Goal: Obtain resource: Download file/media

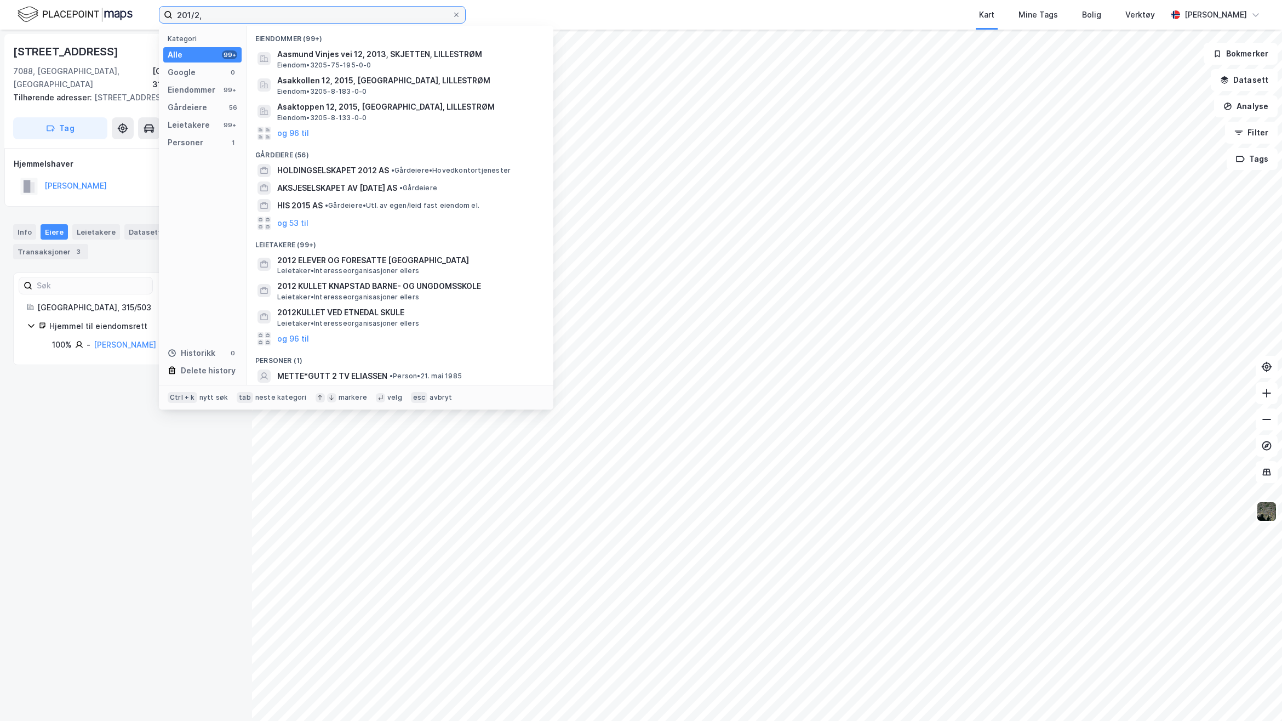
click at [242, 18] on input "201/2," at bounding box center [312, 15] width 279 height 16
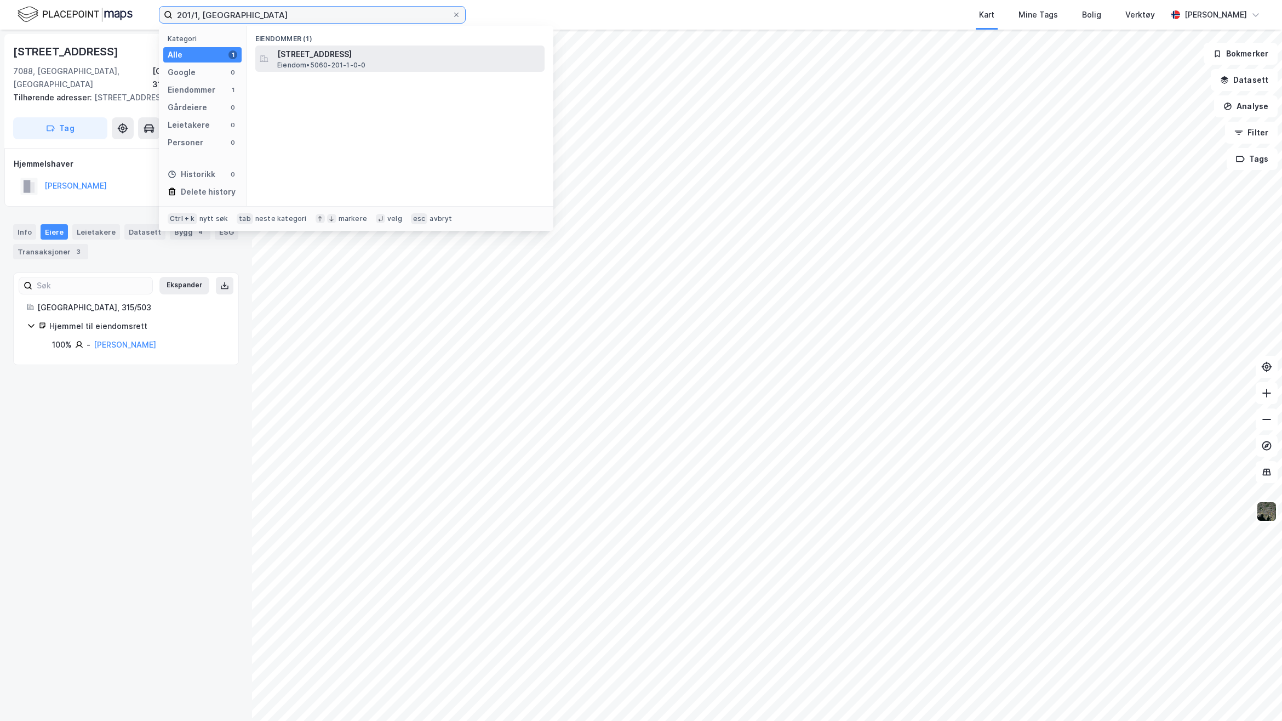
type input "201/1, [GEOGRAPHIC_DATA]"
click at [408, 58] on span "[STREET_ADDRESS]" at bounding box center [408, 54] width 263 height 13
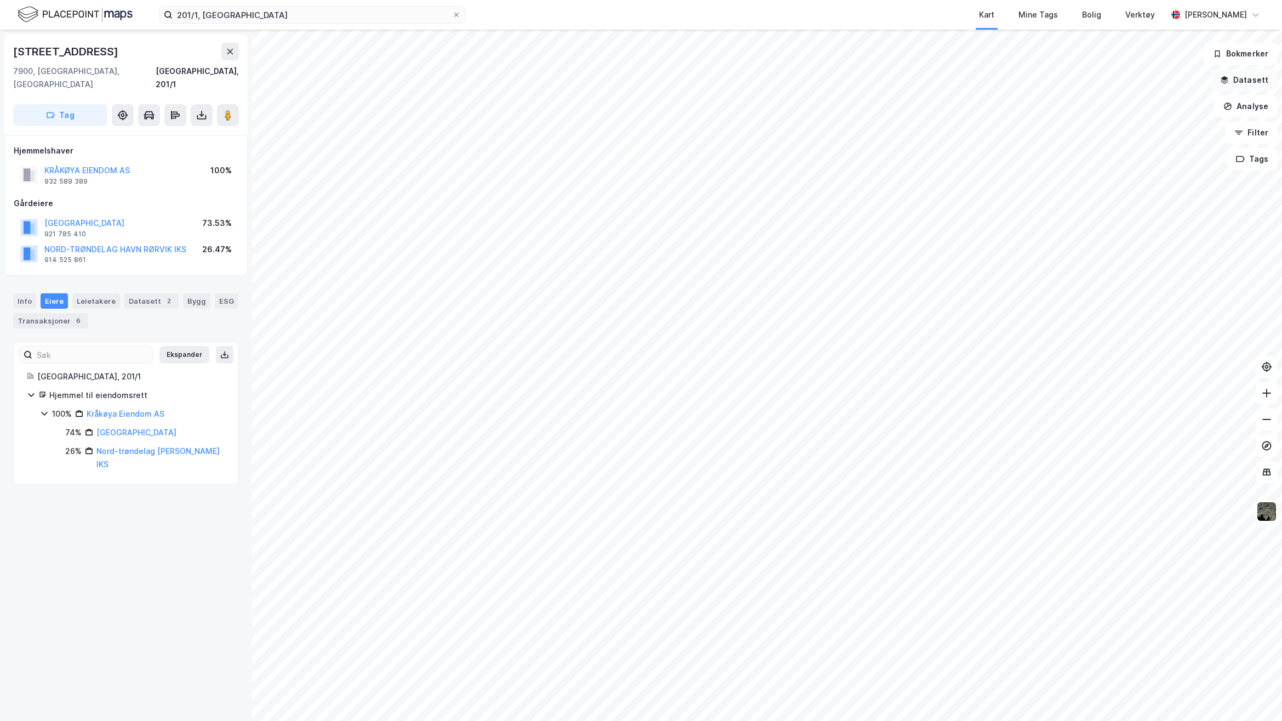
drag, startPoint x: 1248, startPoint y: 85, endPoint x: 1254, endPoint y: 103, distance: 18.9
click at [1248, 85] on button "Datasett" at bounding box center [1244, 80] width 67 height 22
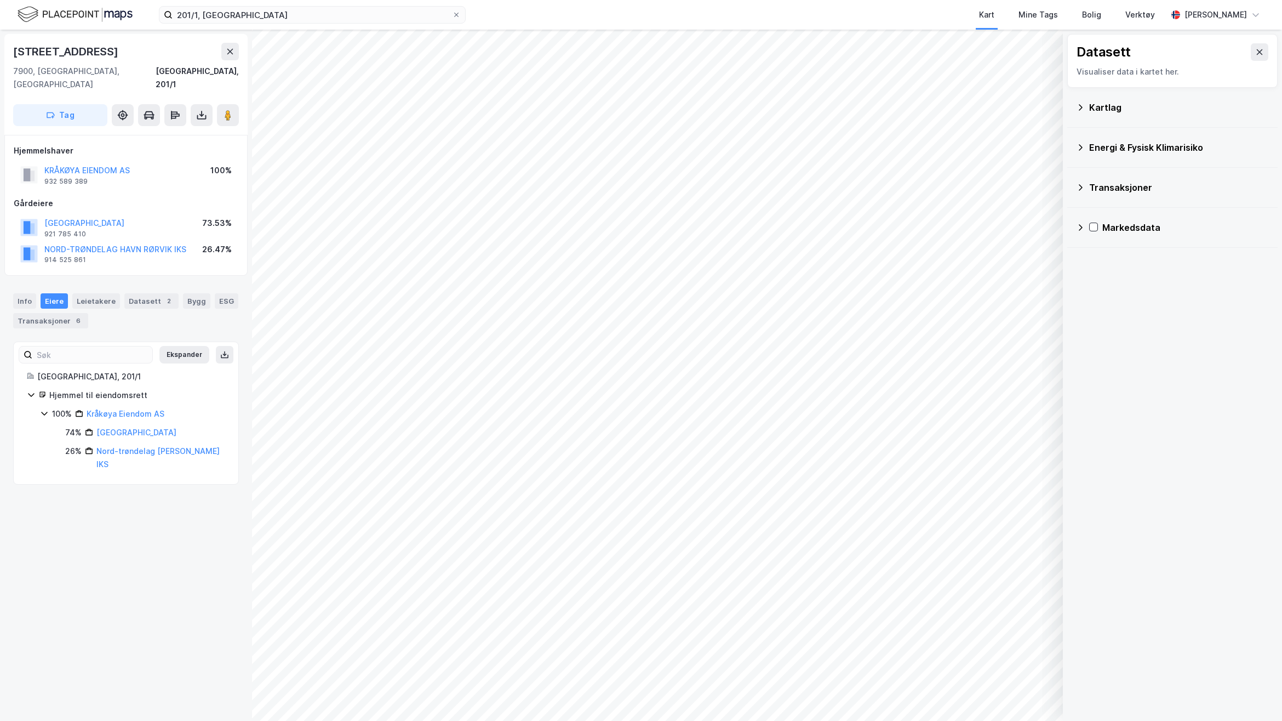
click at [1133, 107] on div "Kartlag" at bounding box center [1179, 107] width 180 height 13
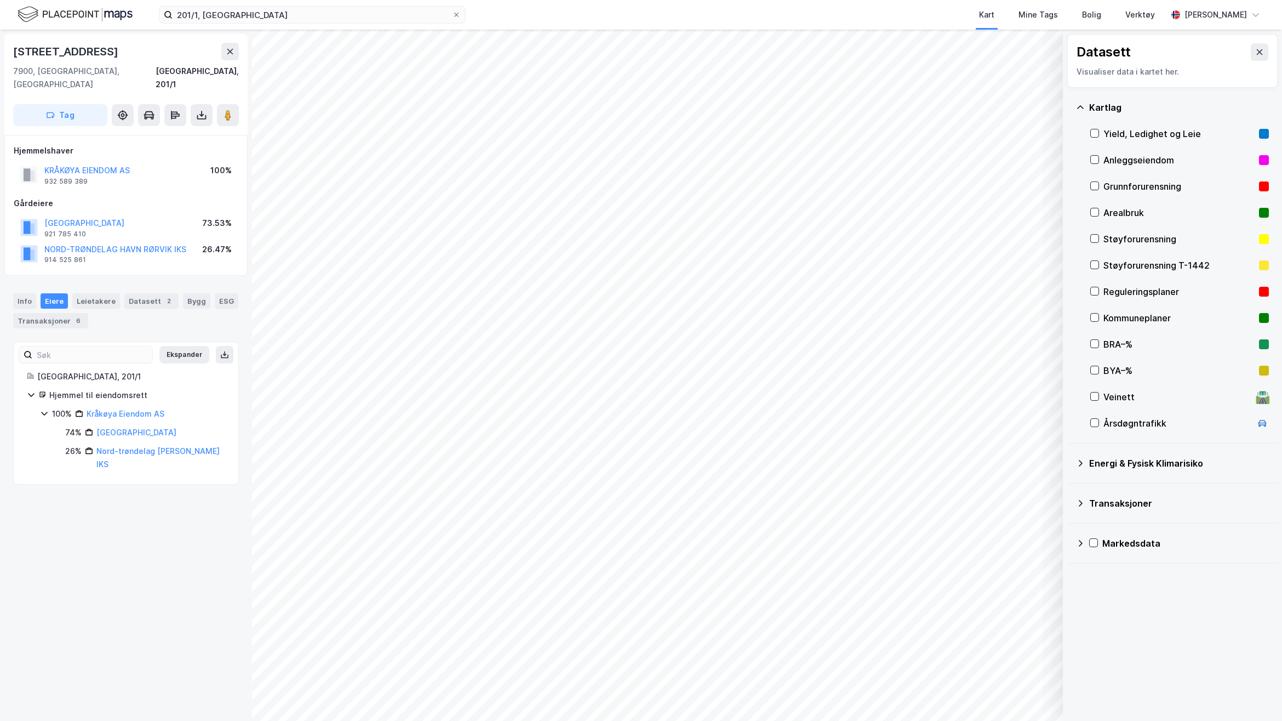
click at [1092, 187] on icon at bounding box center [1095, 186] width 8 height 8
click at [1095, 208] on div at bounding box center [1095, 212] width 9 height 9
click at [1099, 292] on div at bounding box center [1095, 291] width 9 height 9
click at [1099, 318] on icon at bounding box center [1095, 317] width 8 height 8
click at [252, 12] on input "201/1, [GEOGRAPHIC_DATA]" at bounding box center [312, 15] width 279 height 16
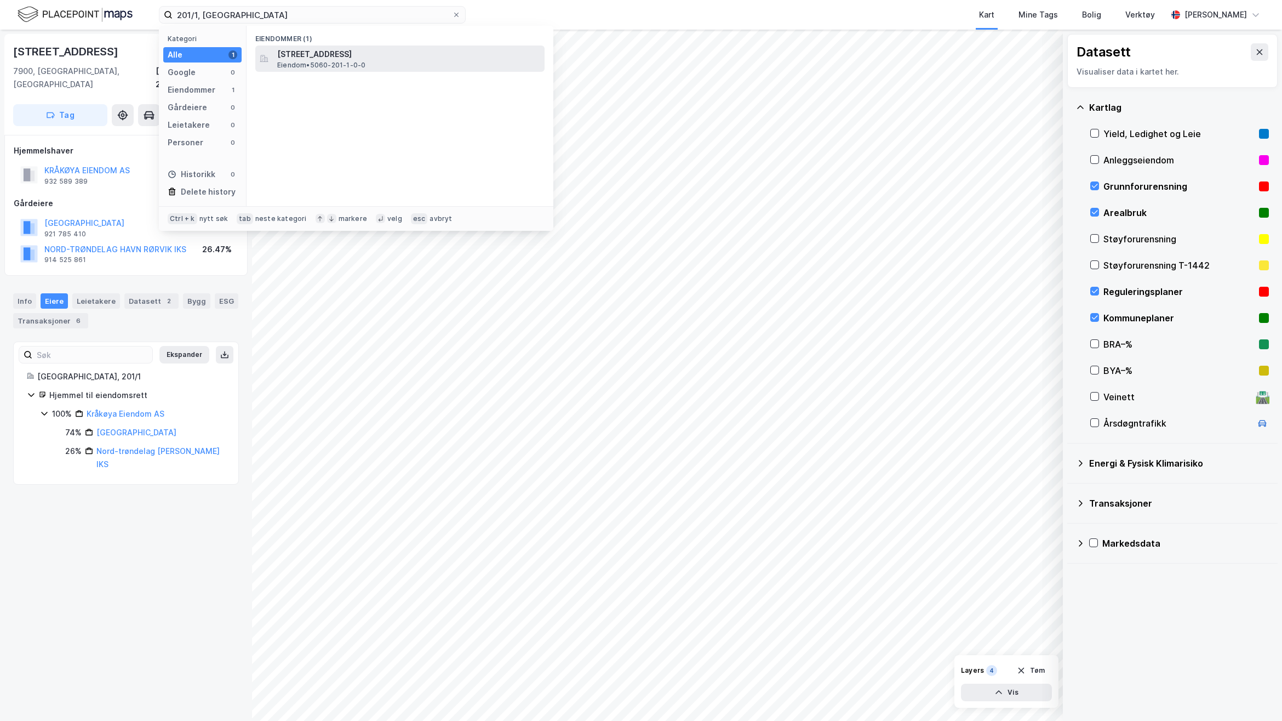
click at [283, 50] on span "[STREET_ADDRESS]" at bounding box center [408, 54] width 263 height 13
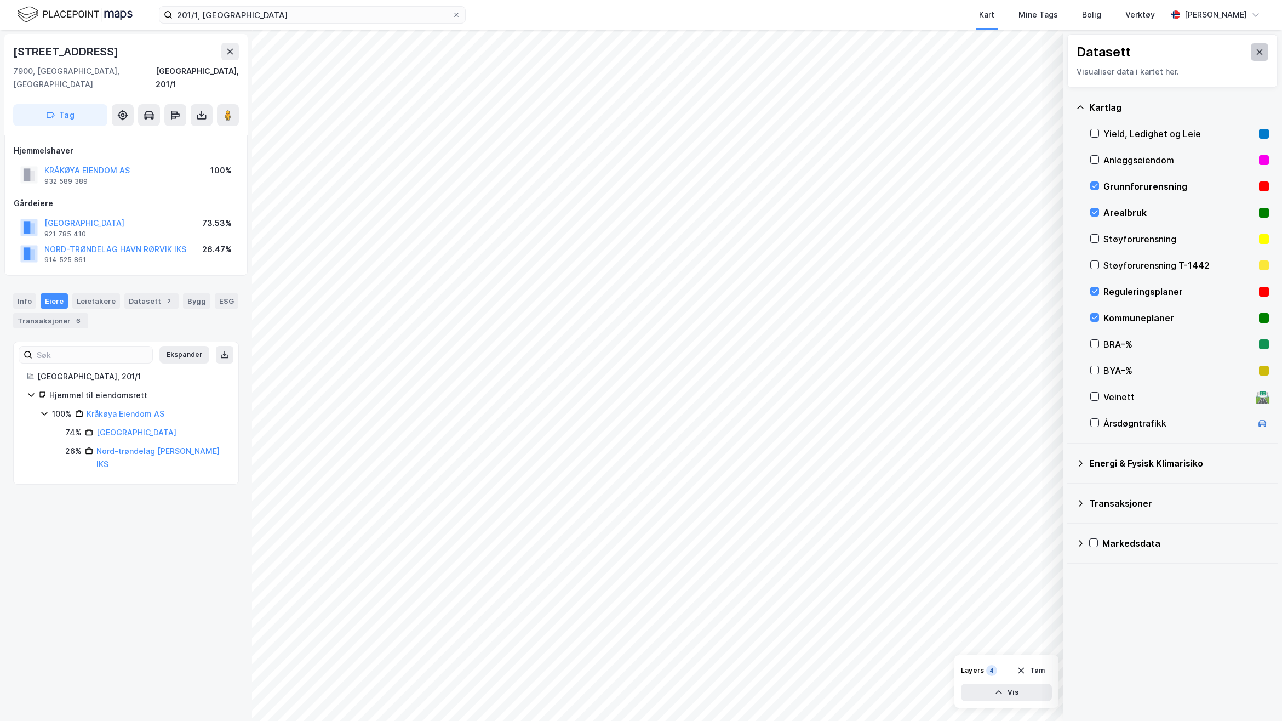
click at [1255, 48] on button at bounding box center [1260, 52] width 18 height 18
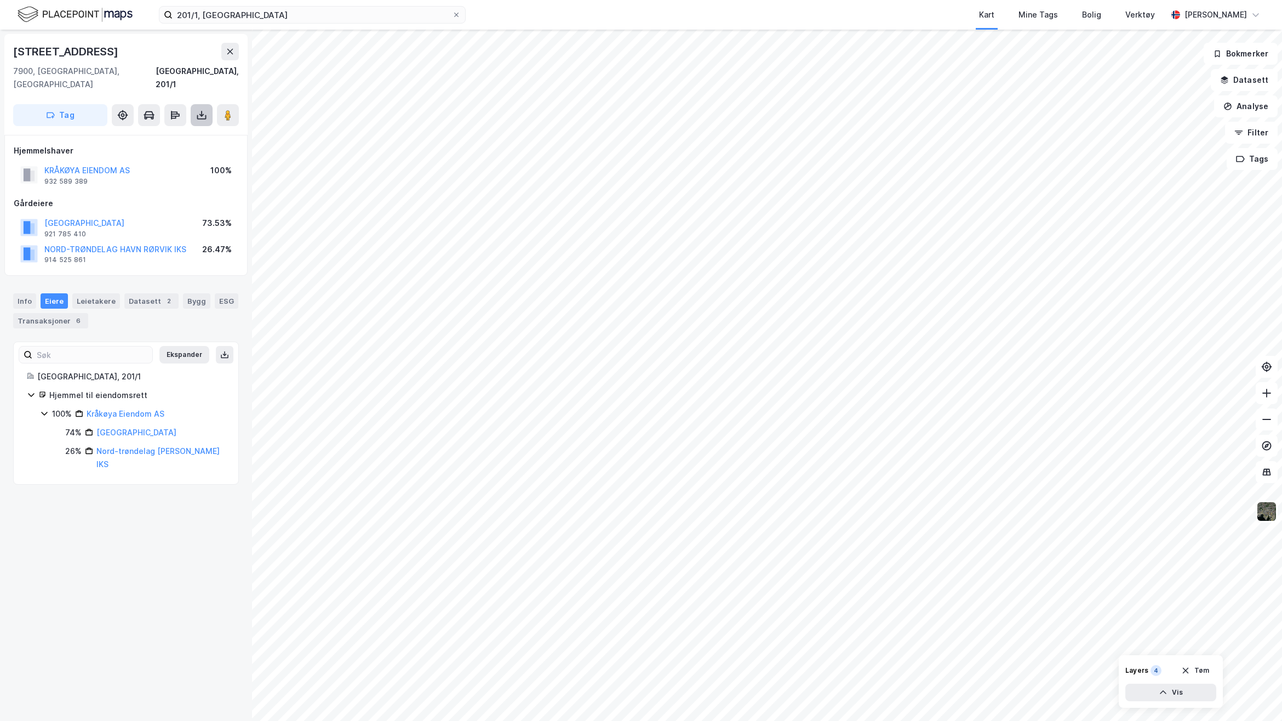
click at [204, 110] on icon at bounding box center [201, 115] width 11 height 11
click at [184, 128] on div "Last ned grunnbok" at bounding box center [154, 137] width 117 height 18
